Goal: Information Seeking & Learning: Learn about a topic

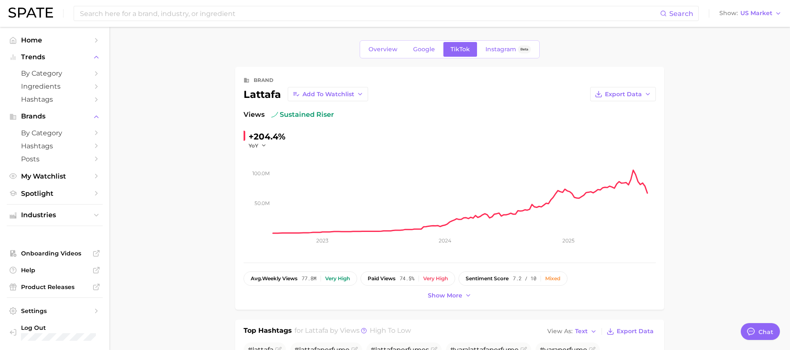
click at [378, 50] on span "Overview" at bounding box center [383, 49] width 29 height 7
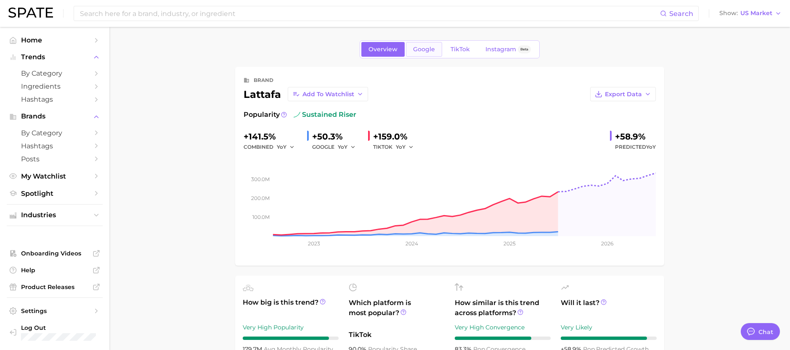
click at [425, 50] on span "Google" at bounding box center [424, 49] width 22 height 7
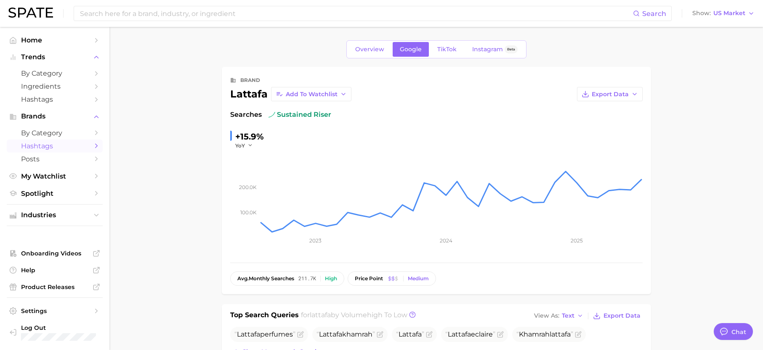
click at [44, 146] on span "Hashtags" at bounding box center [54, 146] width 67 height 8
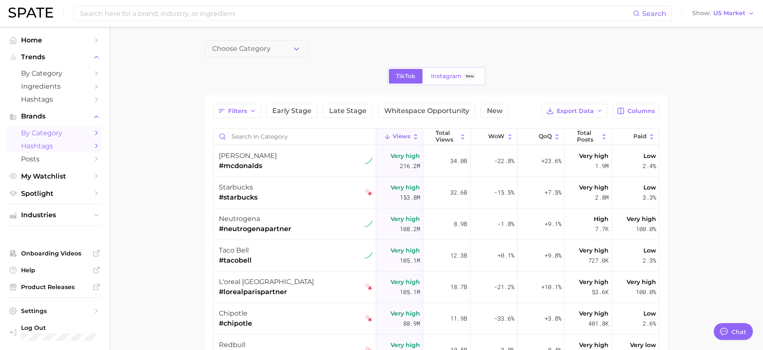
click at [41, 135] on span "by Category" at bounding box center [54, 133] width 67 height 8
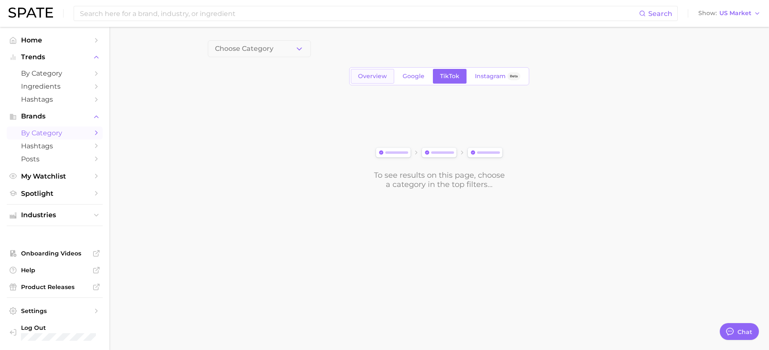
click at [366, 77] on span "Overview" at bounding box center [372, 76] width 29 height 7
click at [272, 49] on span "1. Choose Category" at bounding box center [246, 49] width 63 height 8
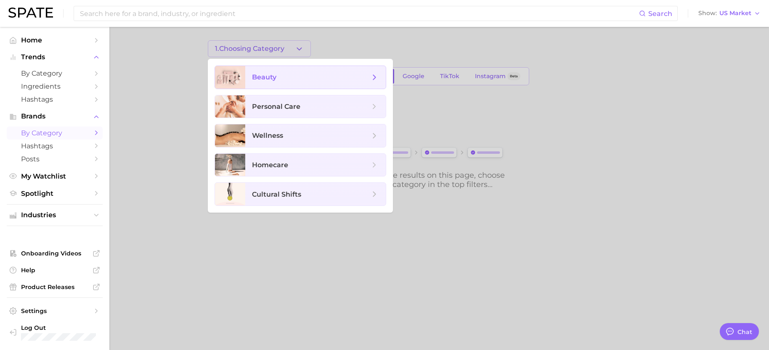
click at [266, 77] on span "beauty" at bounding box center [264, 77] width 24 height 8
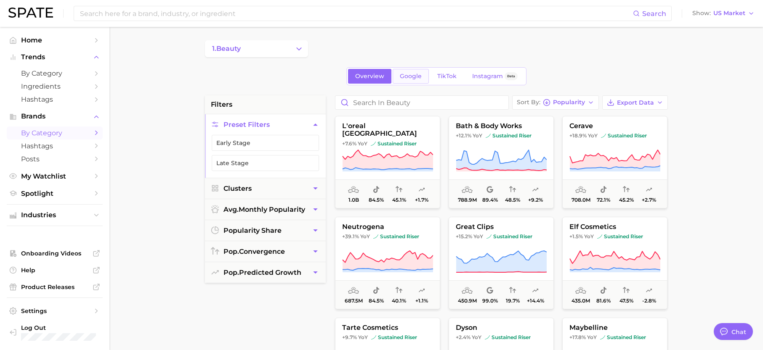
click at [410, 73] on span "Google" at bounding box center [411, 76] width 22 height 7
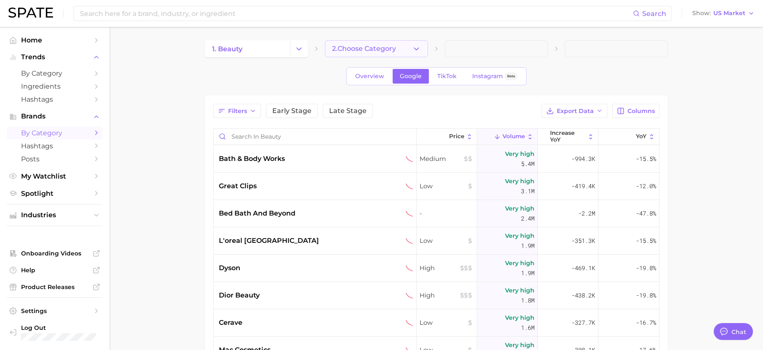
click at [403, 50] on button "2. Choose Category" at bounding box center [376, 48] width 103 height 17
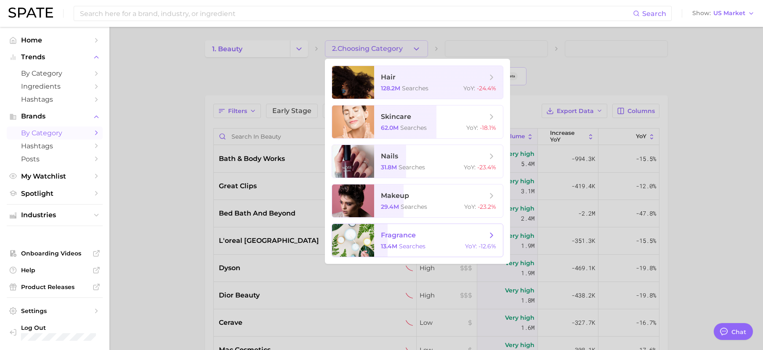
click at [398, 240] on span "fragrance 13.4m searches YoY : -12.6%" at bounding box center [438, 240] width 129 height 33
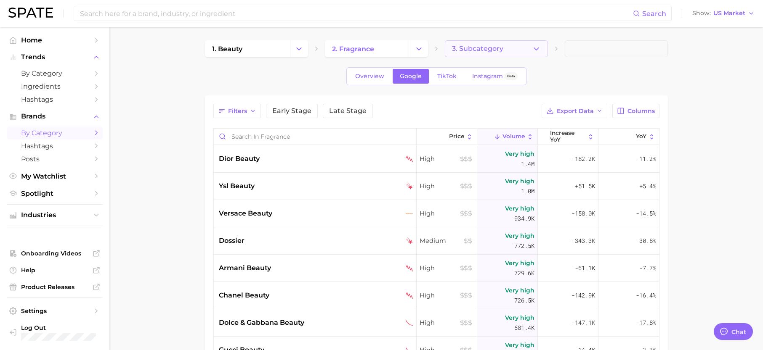
click at [530, 51] on button "3. Subcategory" at bounding box center [496, 48] width 103 height 17
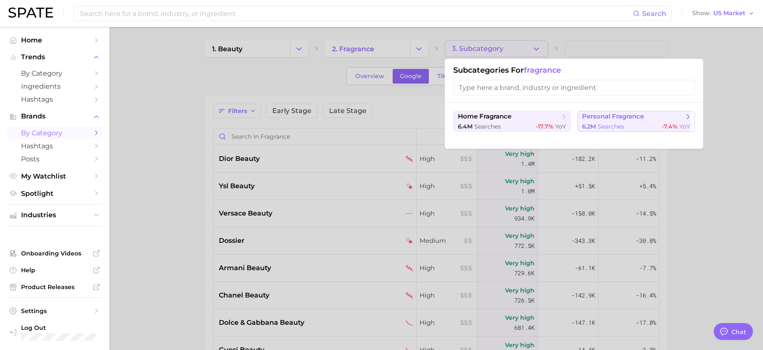
click at [602, 115] on span "personal fragrance" at bounding box center [613, 117] width 62 height 8
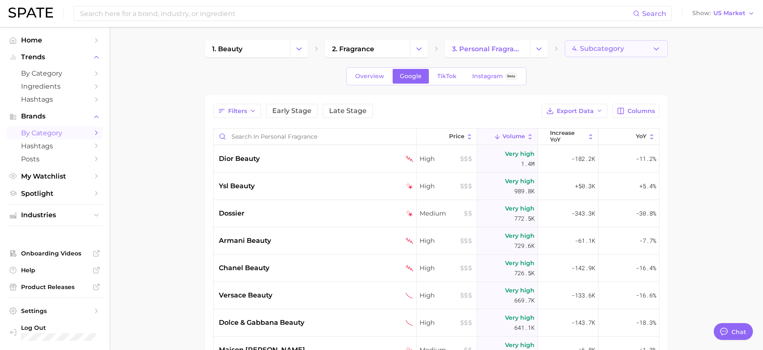
click at [654, 48] on polyline "button" at bounding box center [656, 49] width 5 height 2
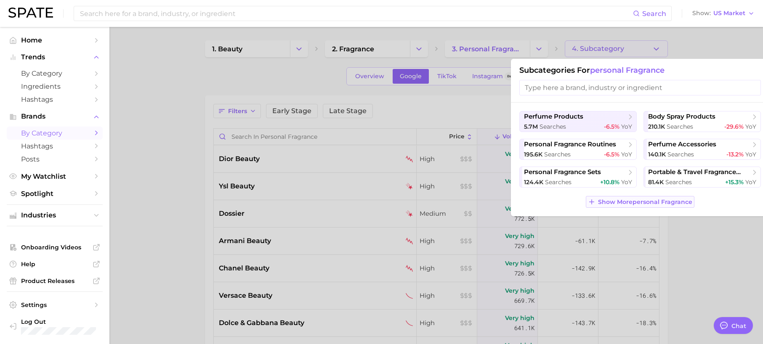
click at [653, 207] on button "Show More personal fragrance" at bounding box center [640, 202] width 109 height 12
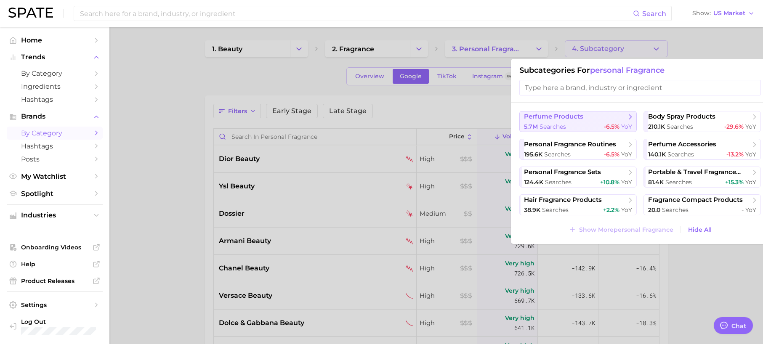
click at [630, 121] on button "perfume products 5.7m searches -6.5% YoY" at bounding box center [577, 121] width 117 height 21
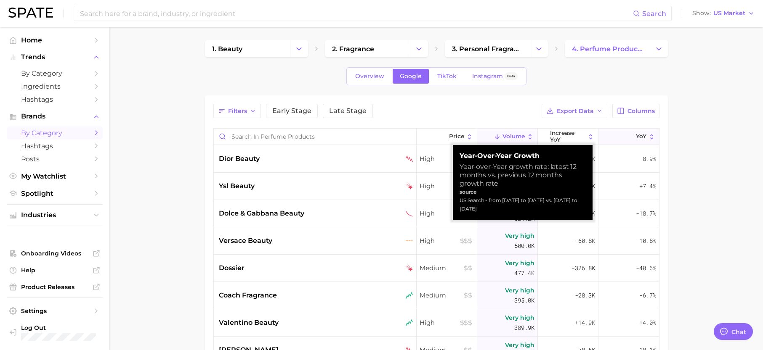
click at [636, 137] on span "YoY" at bounding box center [641, 136] width 11 height 7
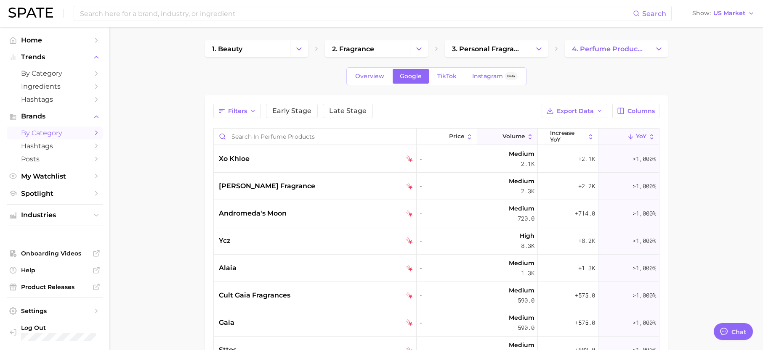
click at [504, 137] on span "Volume" at bounding box center [513, 136] width 22 height 7
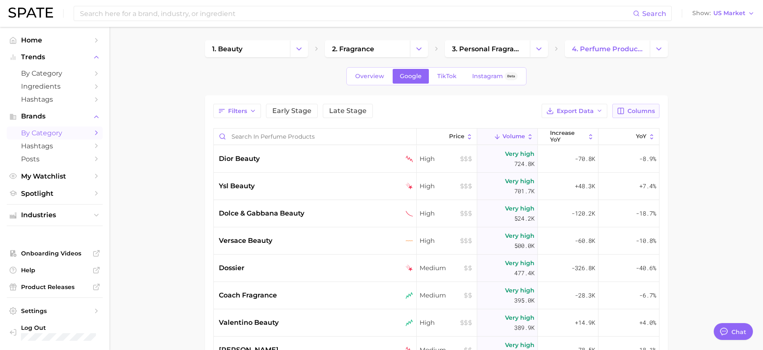
click at [643, 108] on span "Columns" at bounding box center [640, 111] width 27 height 7
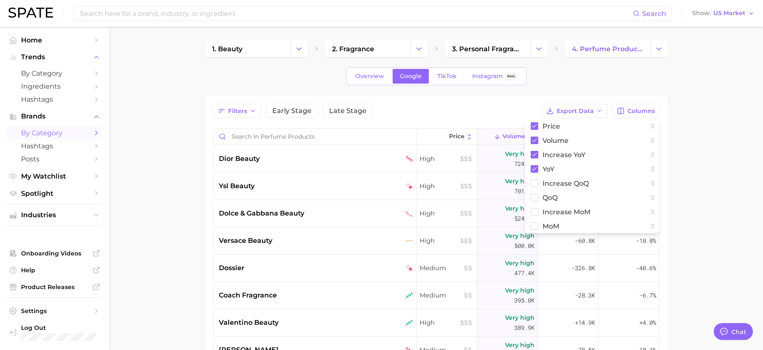
click at [714, 131] on main "1. beauty 2. fragrance 3. personal fragrance 4. perfume products Overview Googl…" at bounding box center [435, 278] width 653 height 502
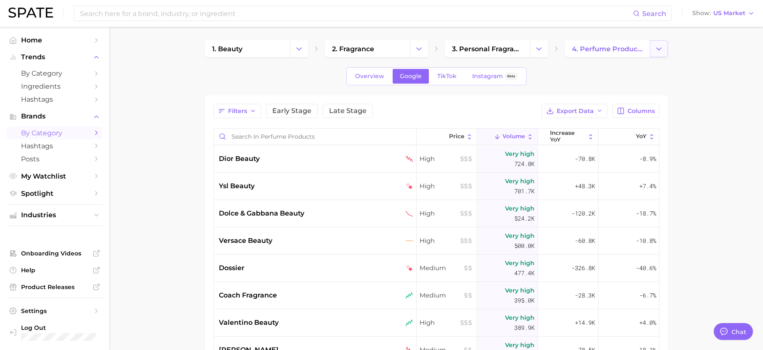
click at [666, 52] on button "Change Category" at bounding box center [659, 48] width 18 height 17
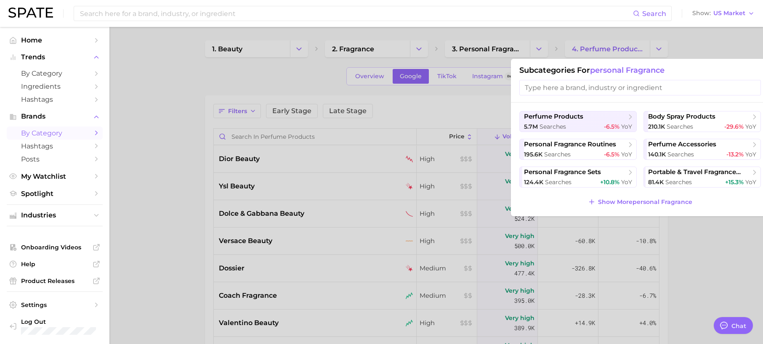
click at [490, 49] on div at bounding box center [381, 172] width 763 height 344
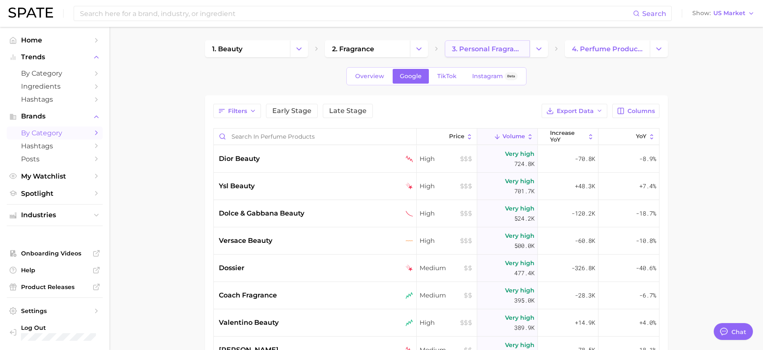
click at [498, 51] on span "3. personal fragrance" at bounding box center [487, 49] width 71 height 8
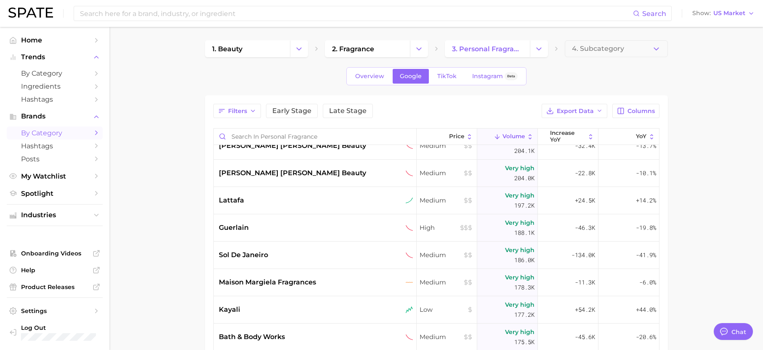
scroll to position [883, 0]
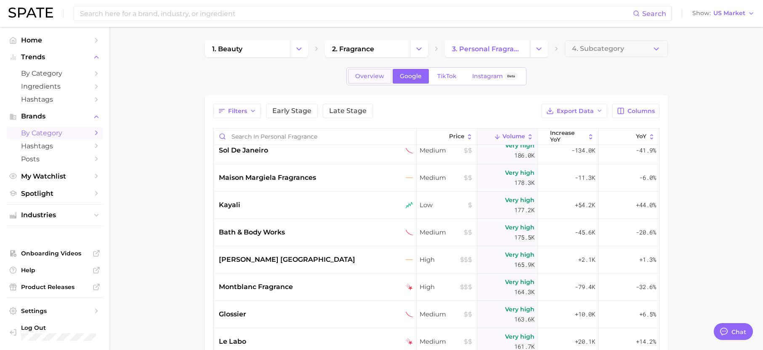
click at [379, 74] on span "Overview" at bounding box center [369, 76] width 29 height 7
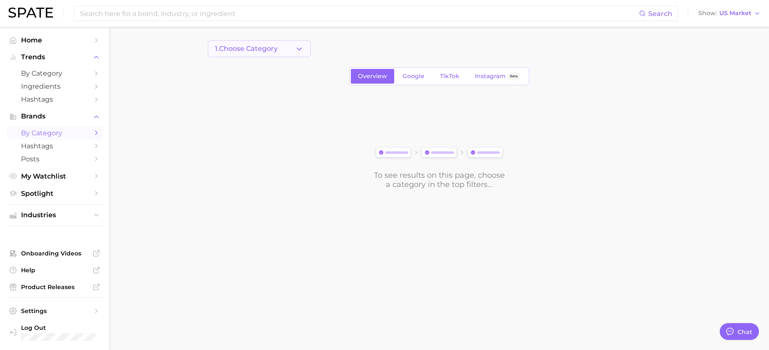
click at [248, 45] on span "1. Choose Category" at bounding box center [246, 49] width 63 height 8
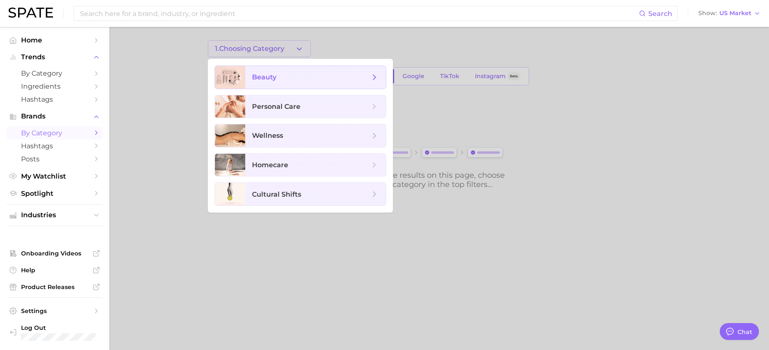
click at [253, 83] on span "beauty" at bounding box center [315, 77] width 141 height 23
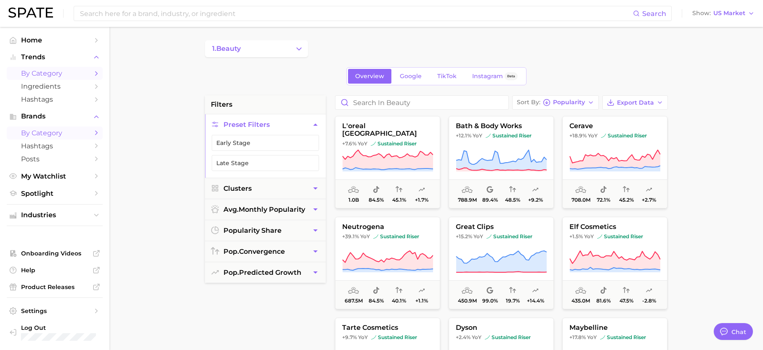
click at [50, 74] on span "by Category" at bounding box center [54, 73] width 67 height 8
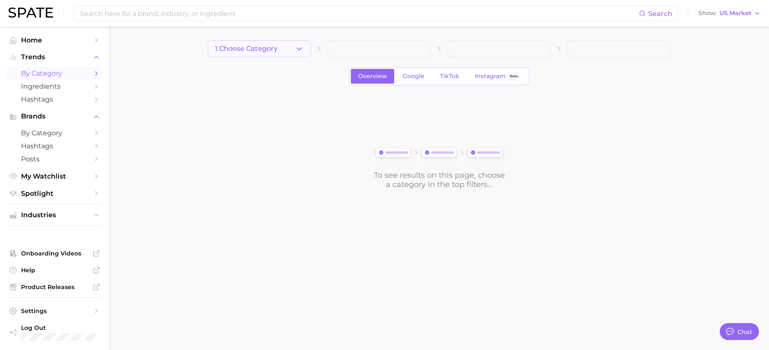
click at [299, 51] on icon "button" at bounding box center [299, 49] width 9 height 9
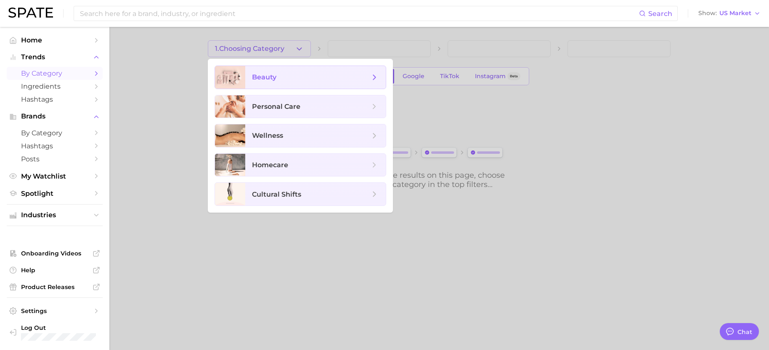
click at [271, 78] on span "beauty" at bounding box center [264, 77] width 24 height 8
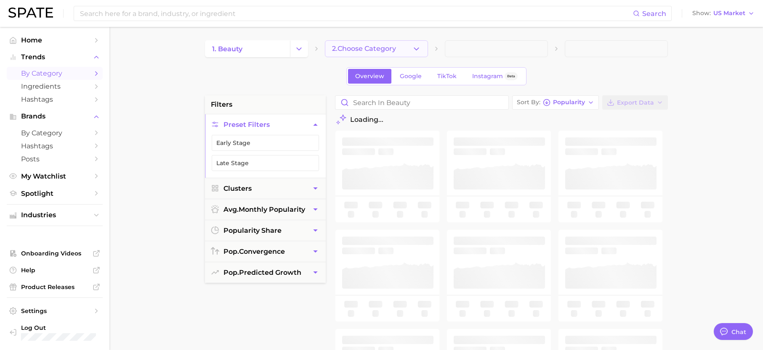
click at [418, 50] on icon "button" at bounding box center [416, 49] width 9 height 9
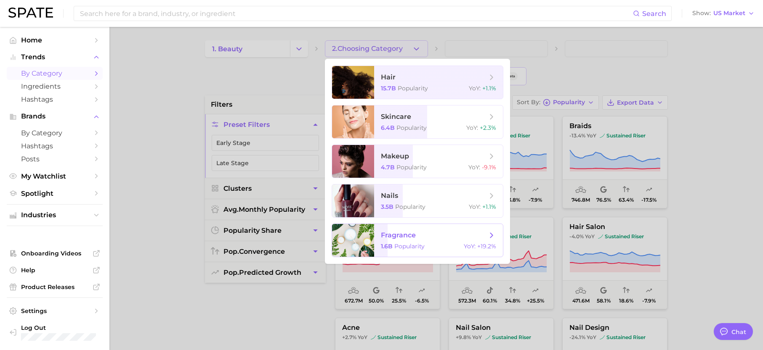
click at [407, 238] on span "fragrance" at bounding box center [398, 235] width 35 height 8
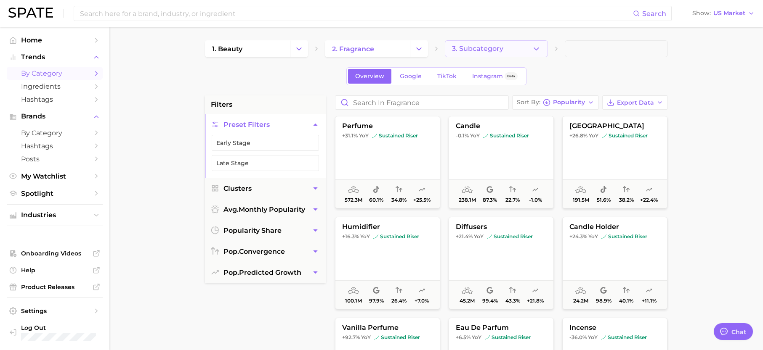
click at [530, 46] on button "3. Subcategory" at bounding box center [496, 48] width 103 height 17
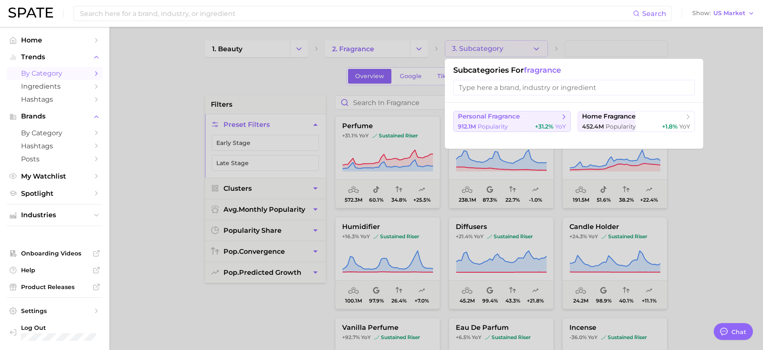
click at [501, 118] on span "personal fragrance" at bounding box center [489, 117] width 62 height 8
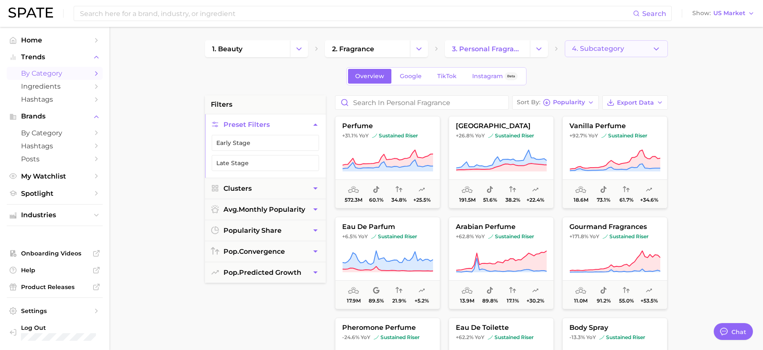
click at [652, 50] on icon "button" at bounding box center [656, 49] width 9 height 9
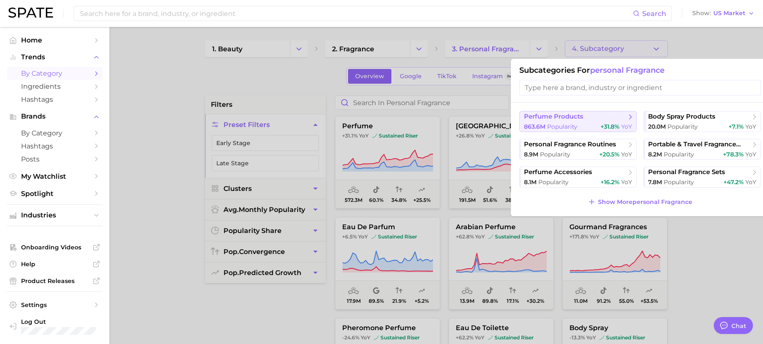
click at [561, 119] on span "perfume products" at bounding box center [553, 117] width 59 height 8
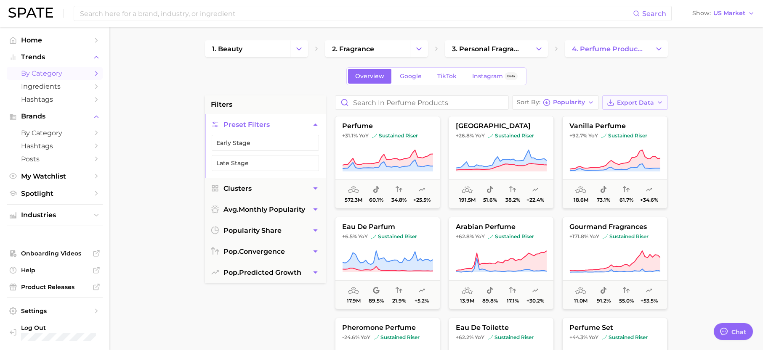
click at [640, 105] on span "Export Data" at bounding box center [635, 102] width 37 height 7
click at [604, 117] on span "Card Data CSV" at bounding box center [611, 118] width 44 height 7
click at [40, 148] on span "Hashtags" at bounding box center [54, 146] width 67 height 8
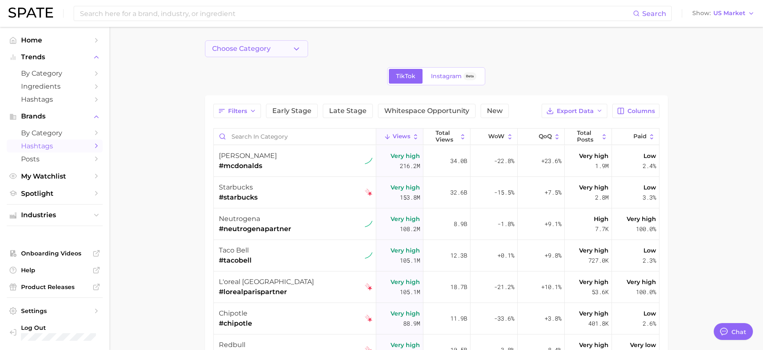
click at [291, 53] on button "Choose Category" at bounding box center [256, 48] width 103 height 17
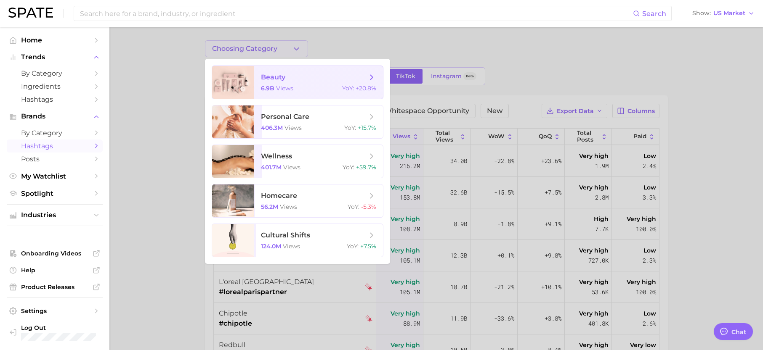
click at [278, 81] on span "beauty" at bounding box center [273, 77] width 24 height 8
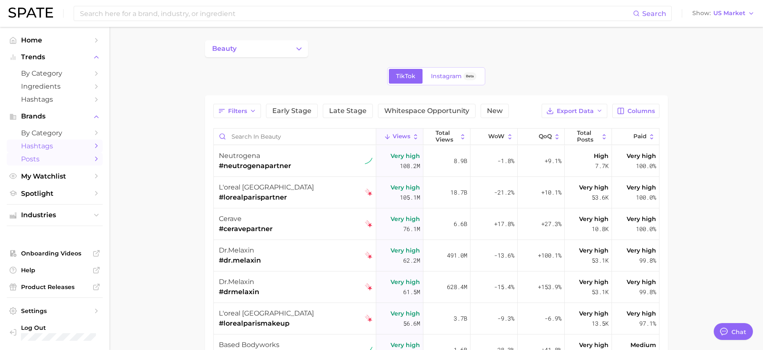
click at [45, 162] on span "Posts" at bounding box center [54, 159] width 67 height 8
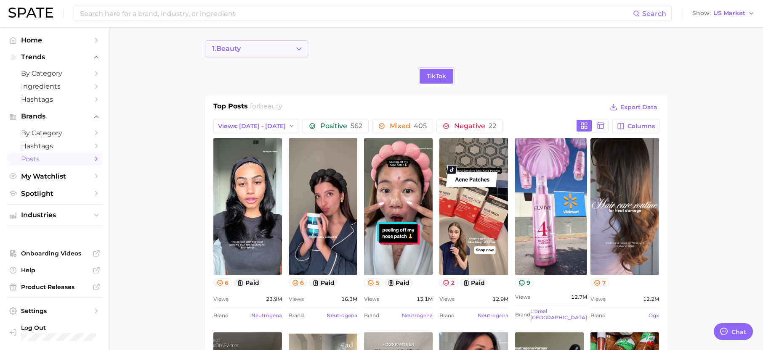
click at [299, 52] on icon "Change Category" at bounding box center [298, 49] width 9 height 9
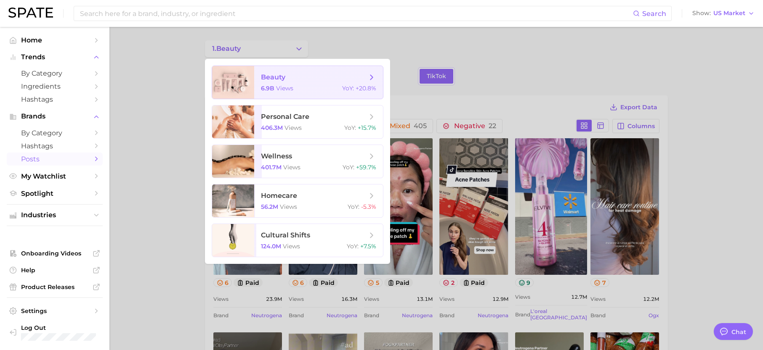
click at [305, 78] on span "beauty" at bounding box center [314, 77] width 106 height 9
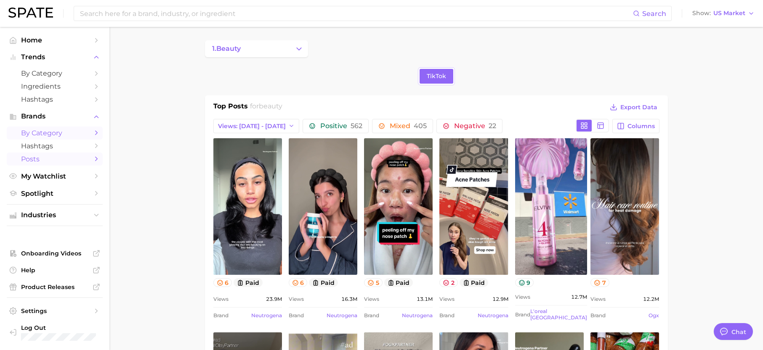
click at [64, 129] on span "by Category" at bounding box center [54, 133] width 67 height 8
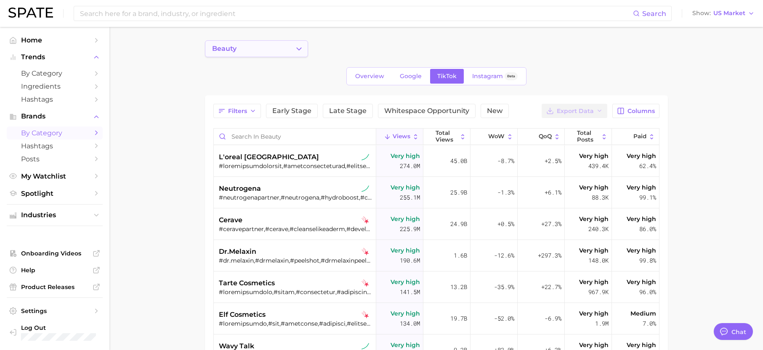
click at [296, 53] on icon "Change Category" at bounding box center [298, 49] width 9 height 9
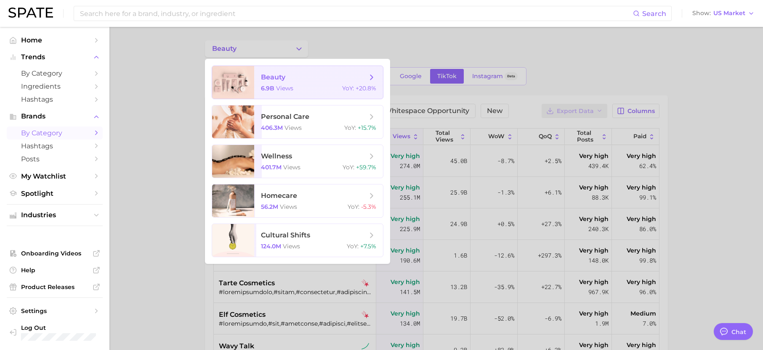
click at [290, 79] on span "beauty" at bounding box center [314, 77] width 106 height 9
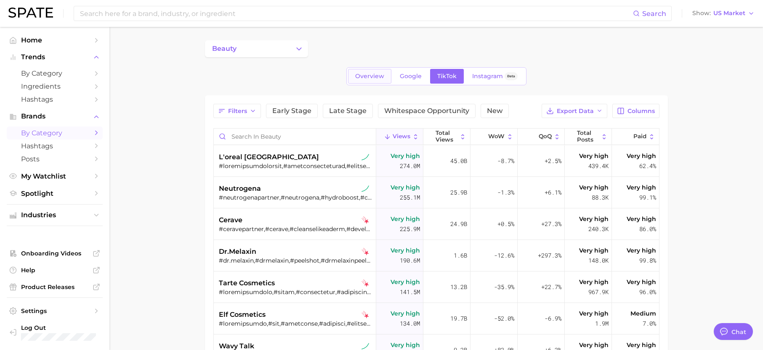
click at [376, 77] on span "Overview" at bounding box center [369, 76] width 29 height 7
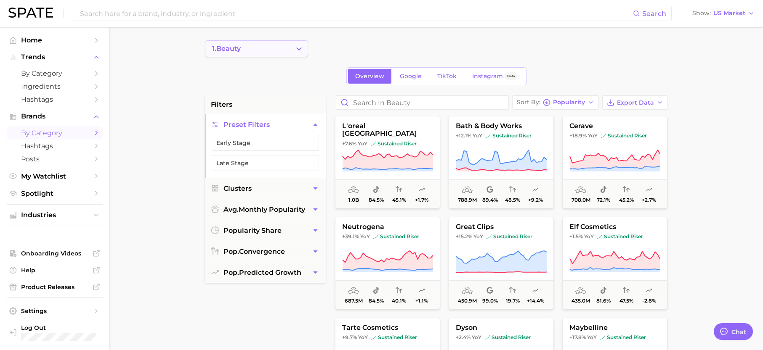
click at [302, 50] on icon "Change Category" at bounding box center [298, 49] width 9 height 9
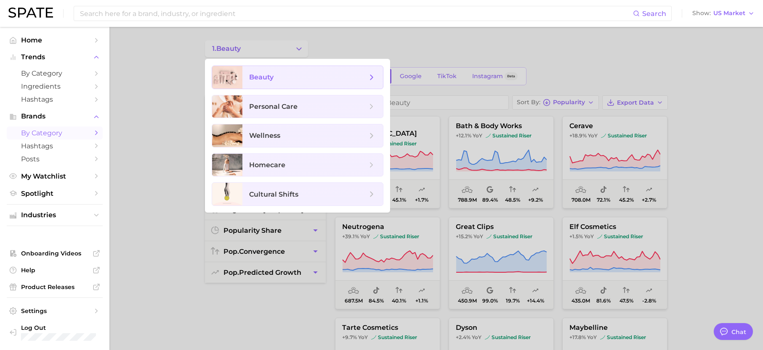
click at [286, 74] on span "beauty" at bounding box center [308, 77] width 118 height 9
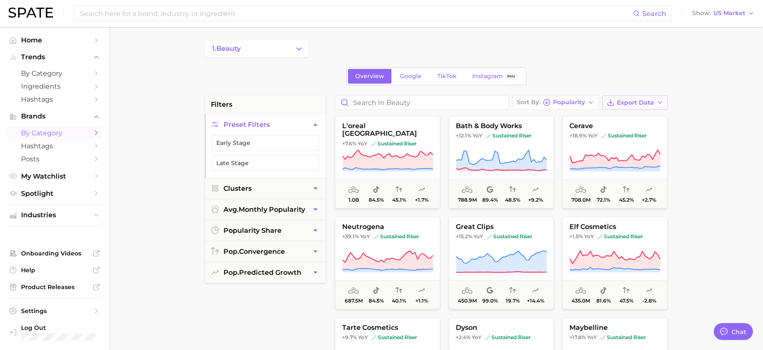
click at [648, 102] on span "Export Data" at bounding box center [635, 102] width 37 height 7
click at [614, 120] on span "Card Data CSV" at bounding box center [611, 118] width 44 height 7
type textarea "x"
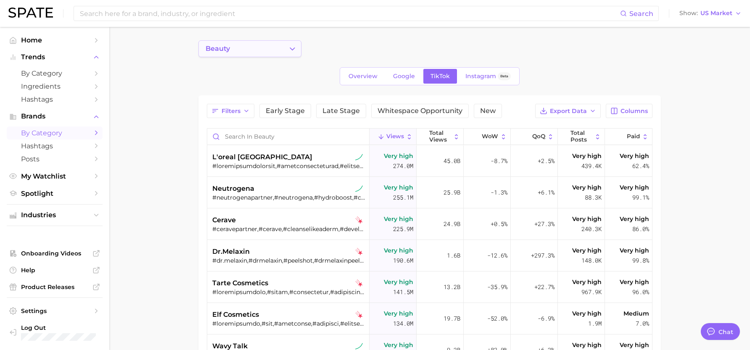
click at [239, 51] on button "beauty" at bounding box center [250, 48] width 103 height 17
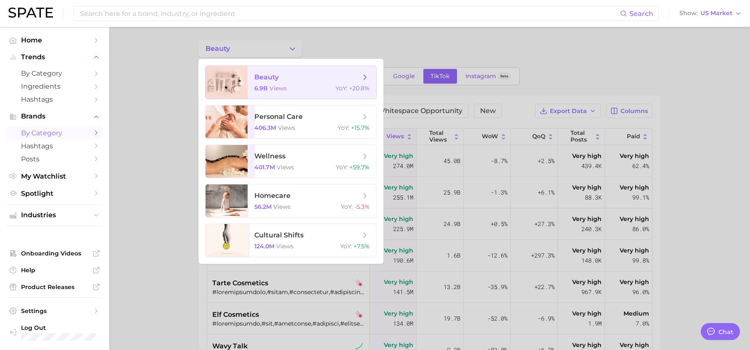
click at [301, 81] on span "beauty" at bounding box center [308, 77] width 106 height 9
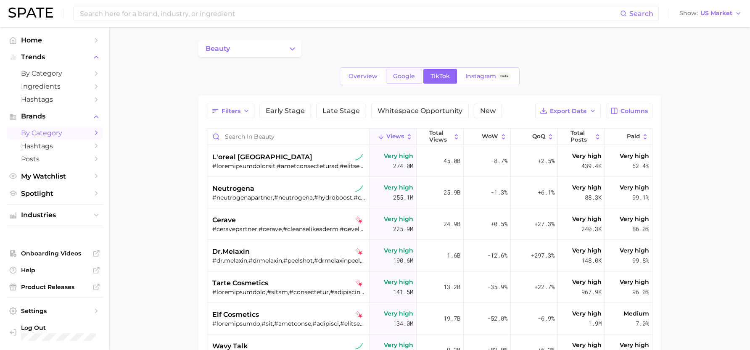
click at [397, 74] on span "Google" at bounding box center [404, 76] width 22 height 7
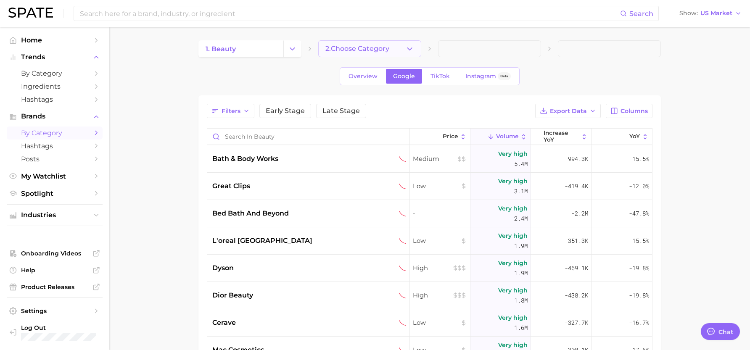
click at [403, 50] on button "2. Choose Category" at bounding box center [369, 48] width 103 height 17
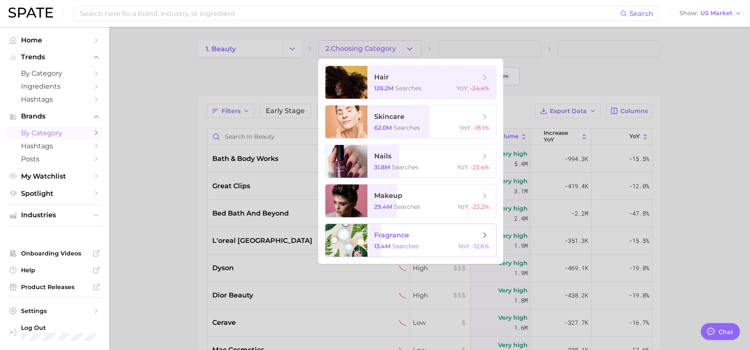
click at [412, 236] on span "fragrance" at bounding box center [427, 235] width 106 height 9
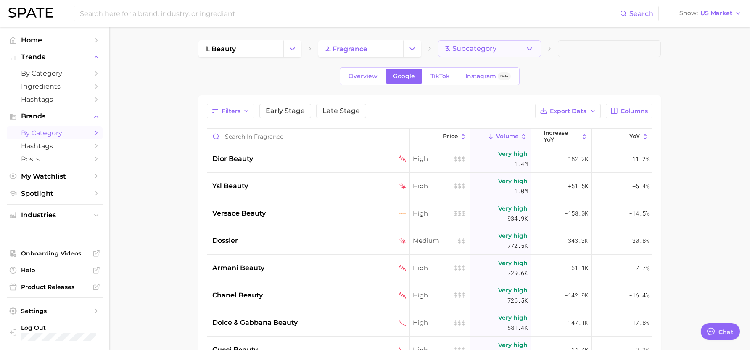
click at [524, 50] on button "3. Subcategory" at bounding box center [489, 48] width 103 height 17
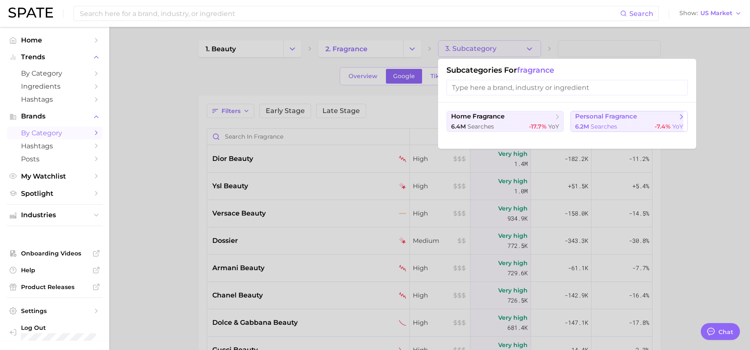
click at [608, 122] on button "personal fragrance 6.2m searches -7.4% YoY" at bounding box center [629, 121] width 117 height 21
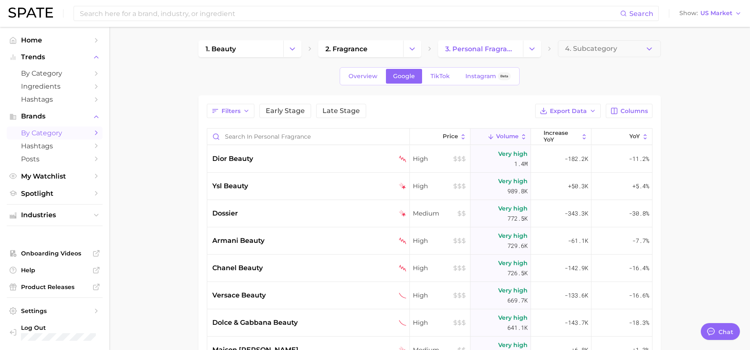
click at [74, 222] on ul "Industries" at bounding box center [55, 215] width 96 height 22
click at [81, 217] on span "Industries" at bounding box center [54, 216] width 67 height 8
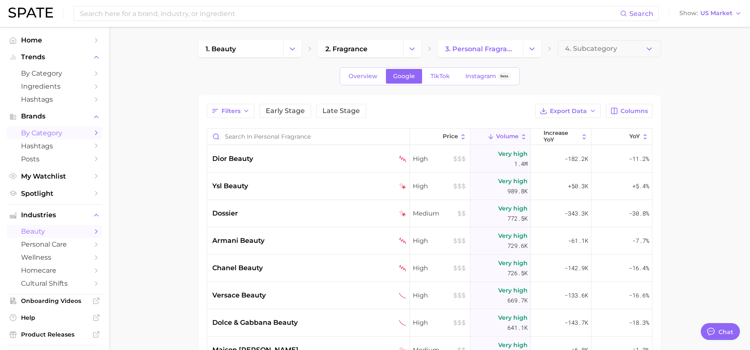
click at [56, 234] on span "beauty" at bounding box center [54, 232] width 67 height 8
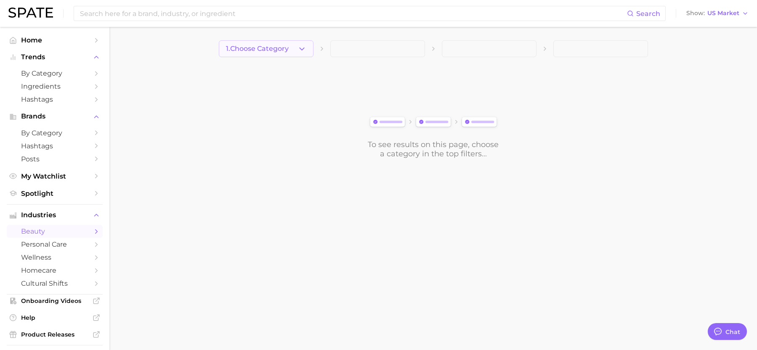
click at [298, 52] on icon "button" at bounding box center [301, 49] width 9 height 9
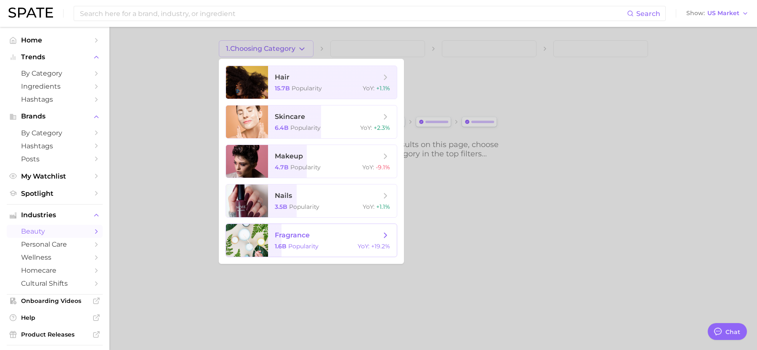
click at [322, 238] on span "fragrance" at bounding box center [328, 235] width 106 height 9
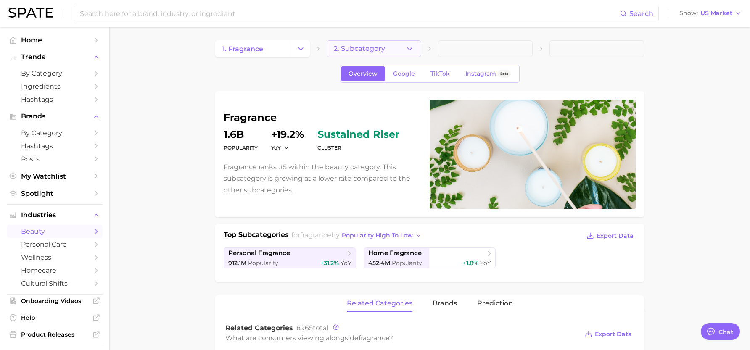
click at [389, 46] on button "2. Subcategory" at bounding box center [374, 48] width 95 height 17
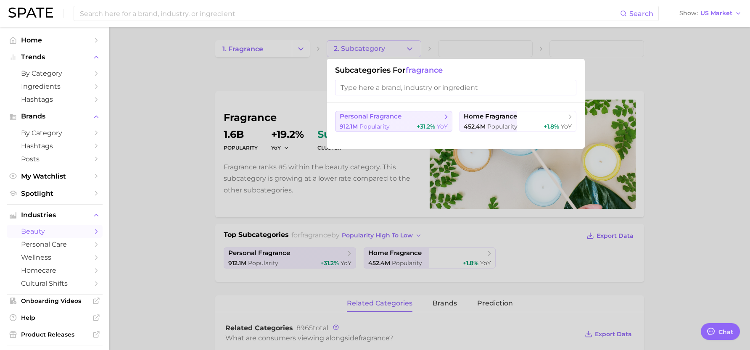
click at [419, 120] on span "personal fragrance" at bounding box center [391, 117] width 102 height 8
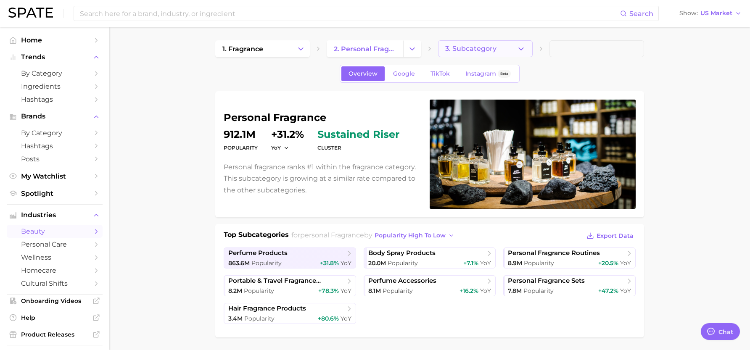
click at [516, 49] on button "3. Subcategory" at bounding box center [485, 48] width 95 height 17
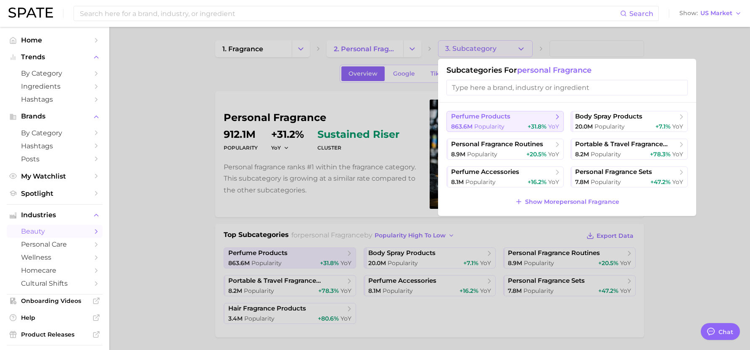
click at [475, 116] on span "perfume products" at bounding box center [480, 117] width 59 height 8
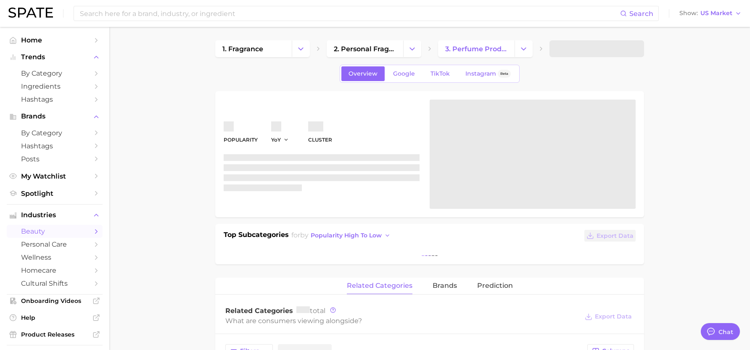
type textarea "x"
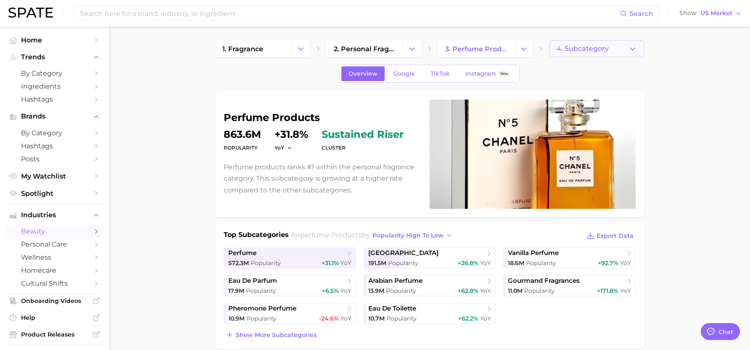
click at [621, 50] on button "4. Subcategory" at bounding box center [597, 48] width 95 height 17
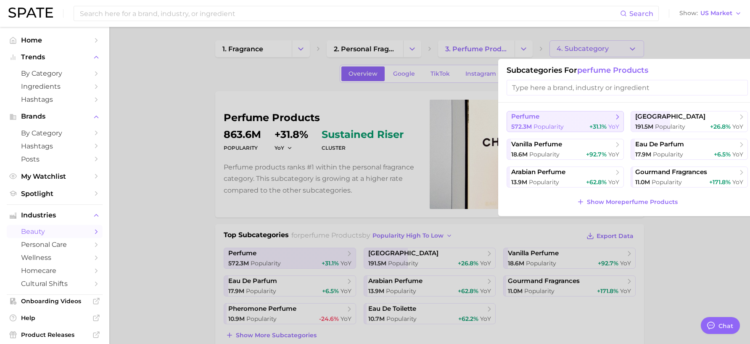
click at [571, 120] on span "perfume" at bounding box center [563, 117] width 102 height 8
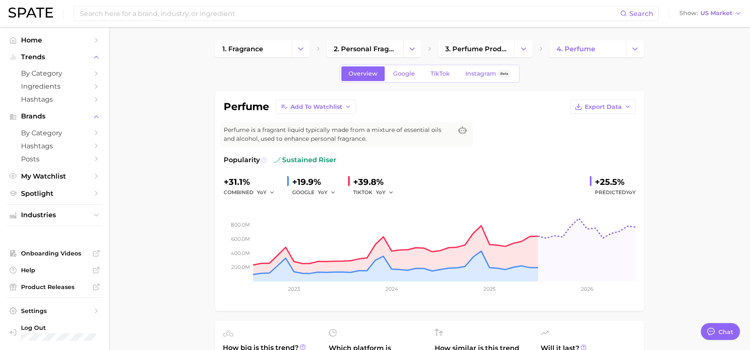
click at [265, 162] on circle at bounding box center [264, 160] width 5 height 5
click at [258, 191] on span "YoY" at bounding box center [262, 192] width 10 height 7
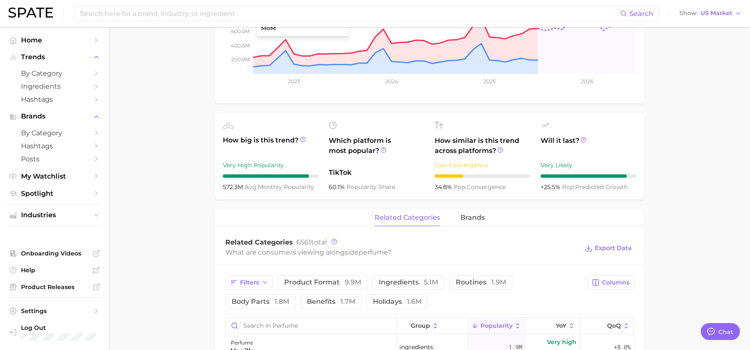
scroll to position [210, 0]
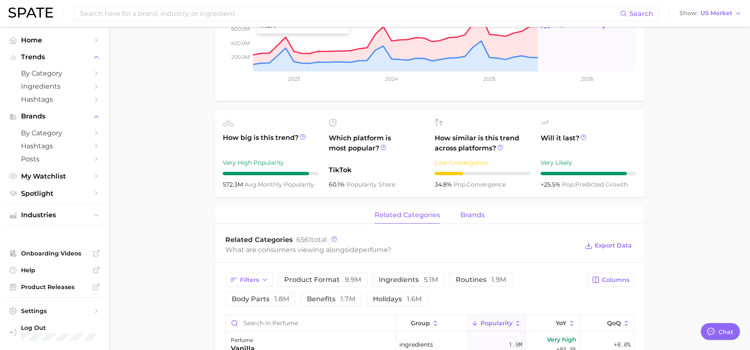
click at [476, 218] on span "brands" at bounding box center [473, 216] width 24 height 8
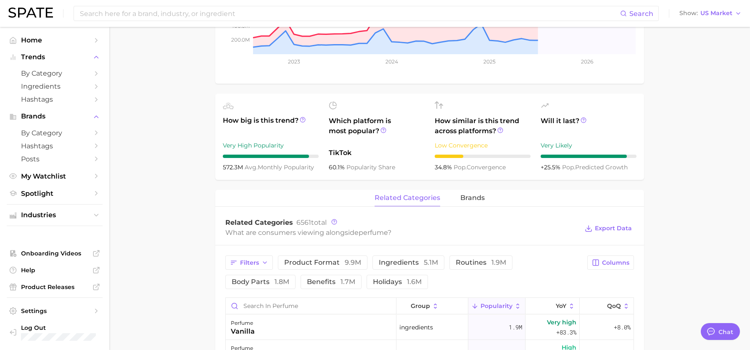
scroll to position [354, 0]
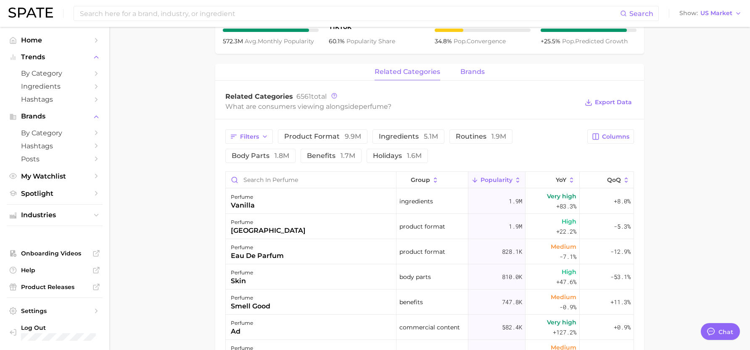
click at [465, 74] on span "brands" at bounding box center [473, 72] width 24 height 8
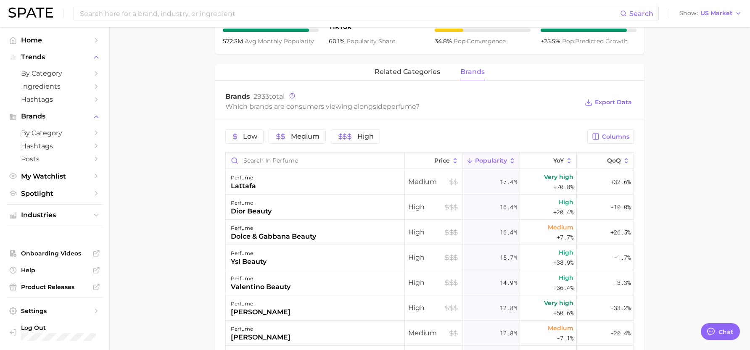
drag, startPoint x: 694, startPoint y: 249, endPoint x: 699, endPoint y: 246, distance: 6.0
click at [694, 249] on main "1. fragrance 2. personal fragrance 3. perfume products 4. perfume Overview Goog…" at bounding box center [429, 114] width 641 height 882
click at [621, 138] on span "Columns" at bounding box center [615, 136] width 27 height 7
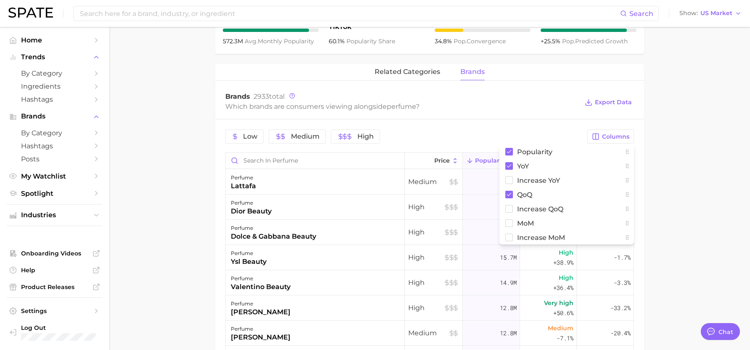
click at [658, 182] on main "1. fragrance 2. personal fragrance 3. perfume products 4. perfume Overview Goog…" at bounding box center [429, 114] width 641 height 882
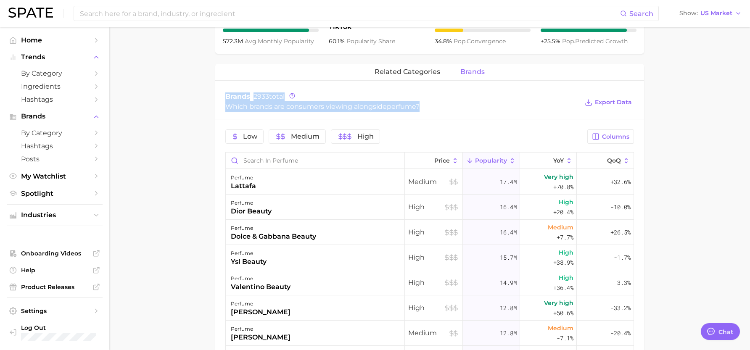
drag, startPoint x: 227, startPoint y: 95, endPoint x: 456, endPoint y: 103, distance: 229.0
click at [456, 103] on div "Brands 2933 total Which brands are consumers viewing alongside perfume ?" at bounding box center [401, 103] width 353 height 20
copy div "Brands 2933 total Which brands are consumers viewing alongside perfume ?"
drag, startPoint x: 743, startPoint y: 114, endPoint x: 665, endPoint y: 74, distance: 88.2
click at [743, 114] on main "1. fragrance 2. personal fragrance 3. perfume products 4. perfume Overview Goog…" at bounding box center [429, 114] width 641 height 882
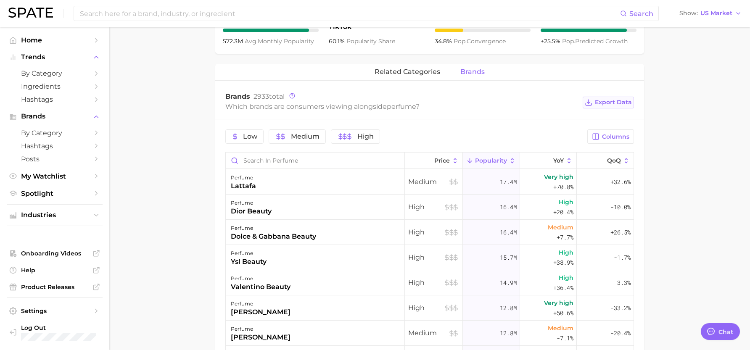
click at [617, 106] on button "Export Data" at bounding box center [608, 103] width 51 height 12
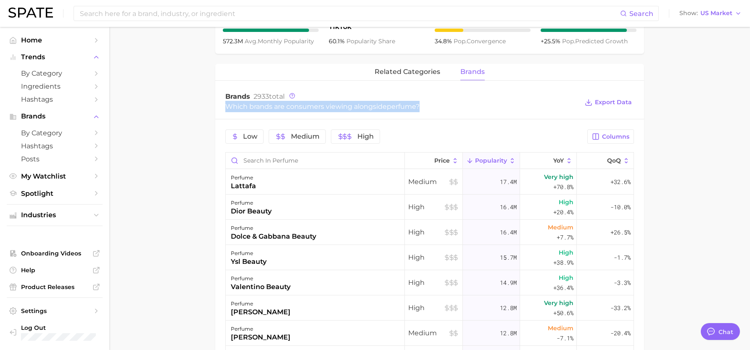
drag, startPoint x: 229, startPoint y: 106, endPoint x: 432, endPoint y: 107, distance: 203.2
click at [432, 107] on div "Which brands are consumers viewing alongside perfume ?" at bounding box center [401, 106] width 353 height 11
copy div "Which brands are consumers viewing alongside perfume ?"
